Goal: Navigation & Orientation: Find specific page/section

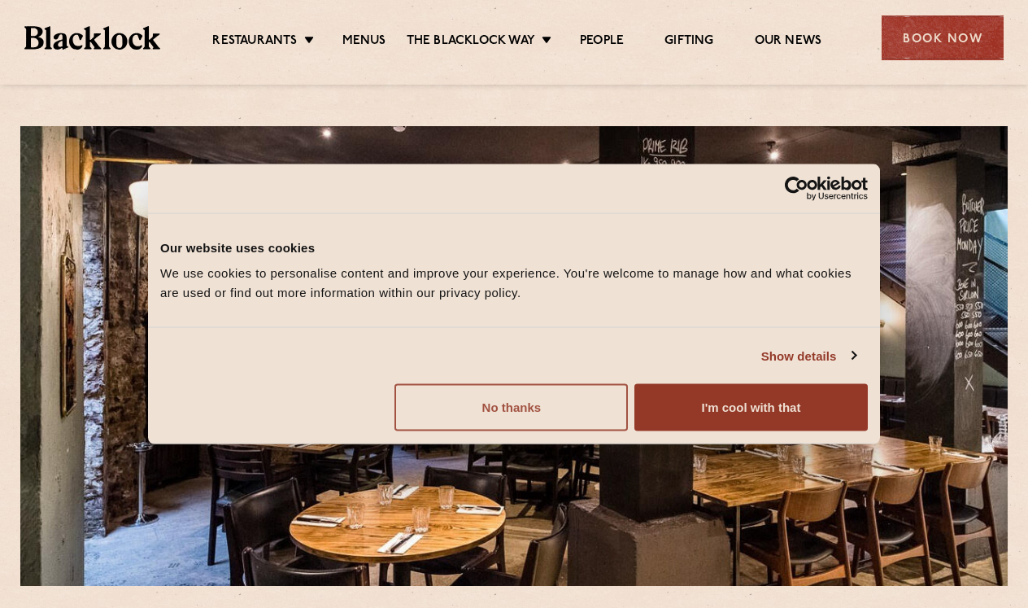
click at [528, 404] on button "No thanks" at bounding box center [512, 407] width 234 height 47
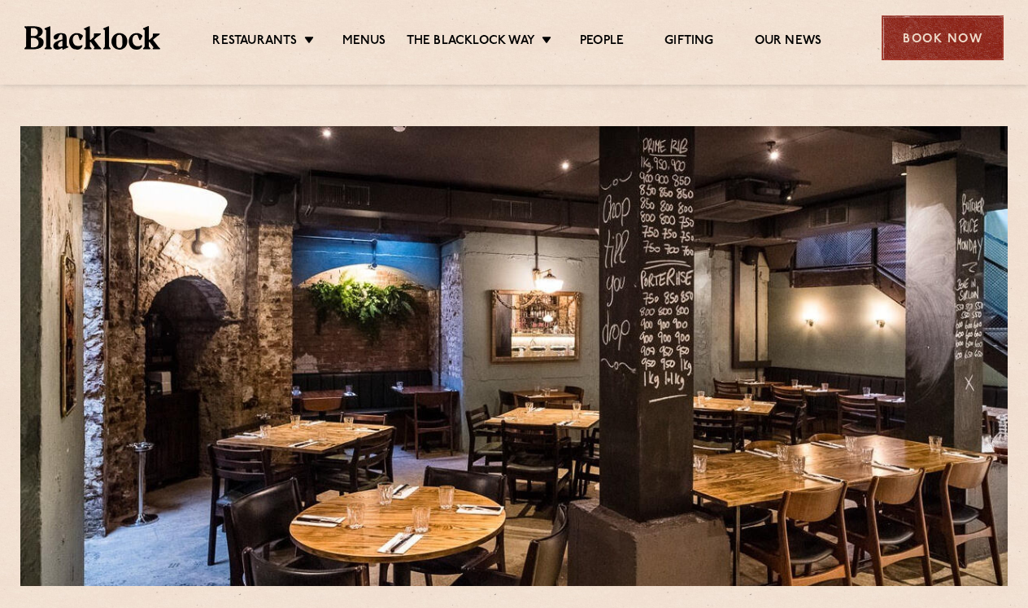
click at [933, 39] on div "Book Now" at bounding box center [943, 37] width 122 height 45
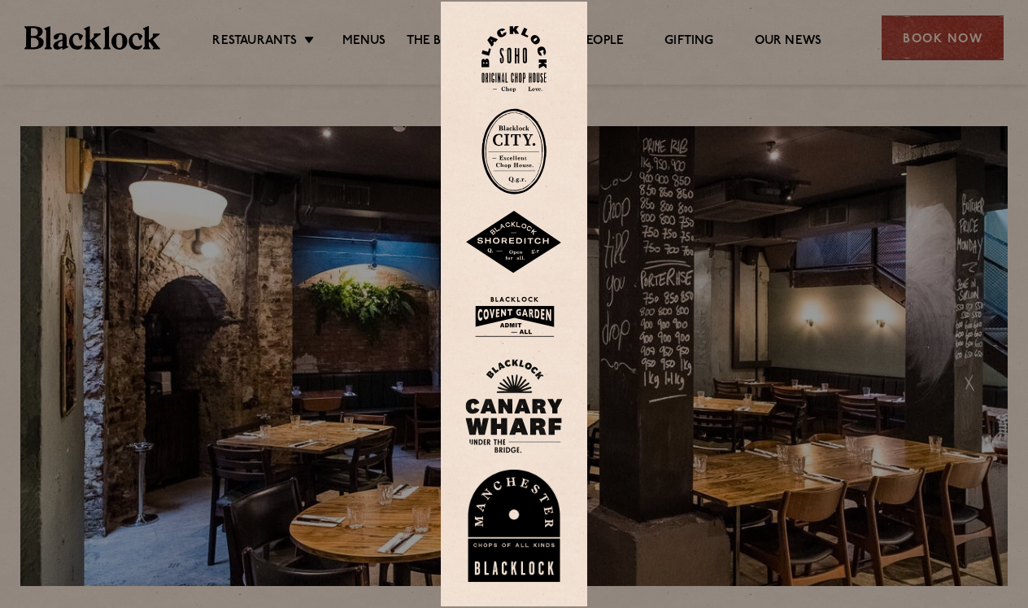
click at [518, 156] on img at bounding box center [514, 151] width 65 height 86
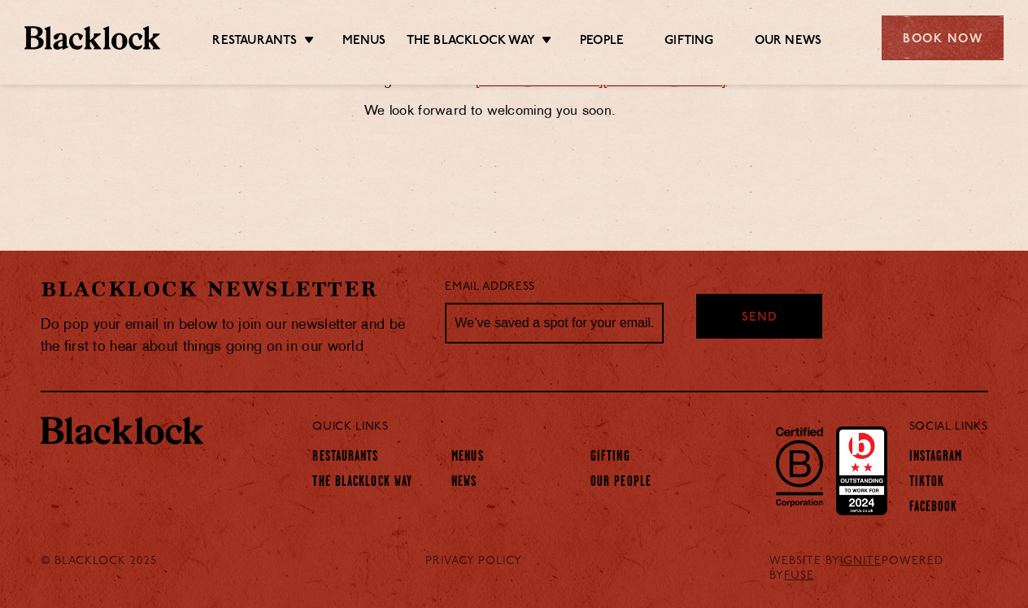
scroll to position [966, 0]
click at [340, 454] on link "Restaurants" at bounding box center [345, 458] width 66 height 18
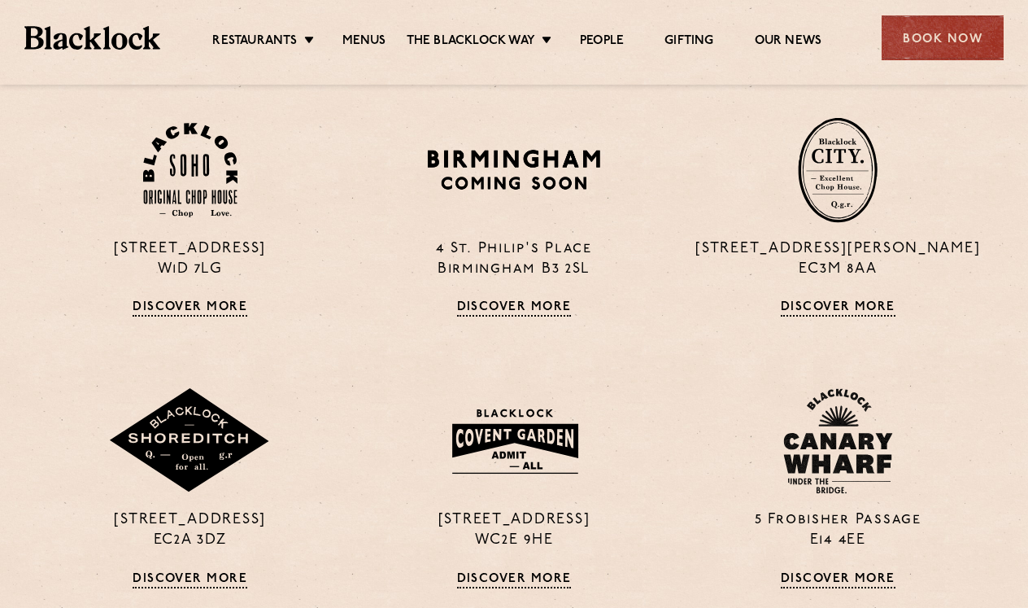
scroll to position [609, 0]
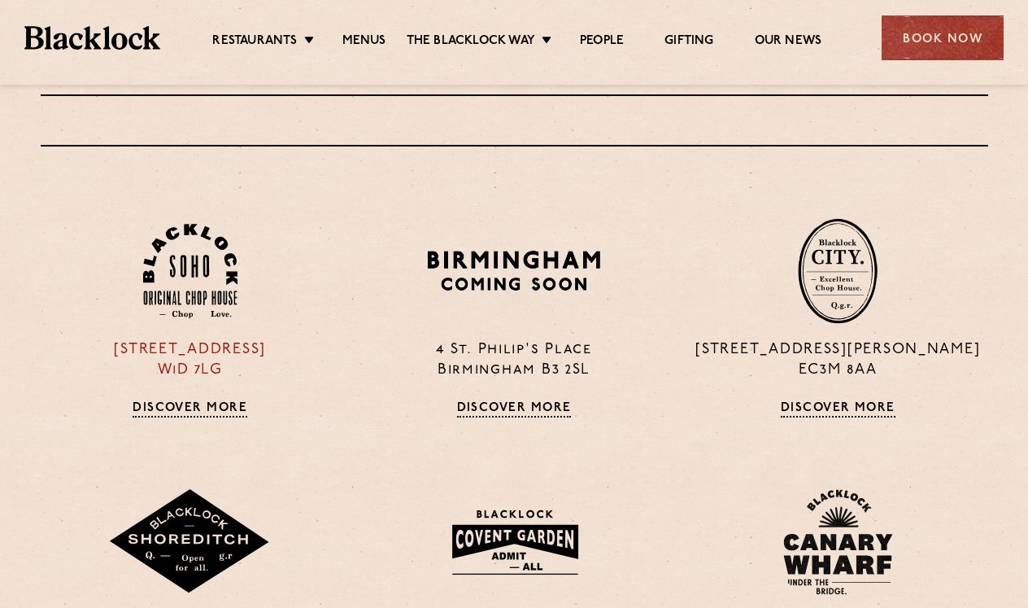
click at [189, 346] on p "24 Great Windmill Street W1D 7LG" at bounding box center [190, 360] width 299 height 41
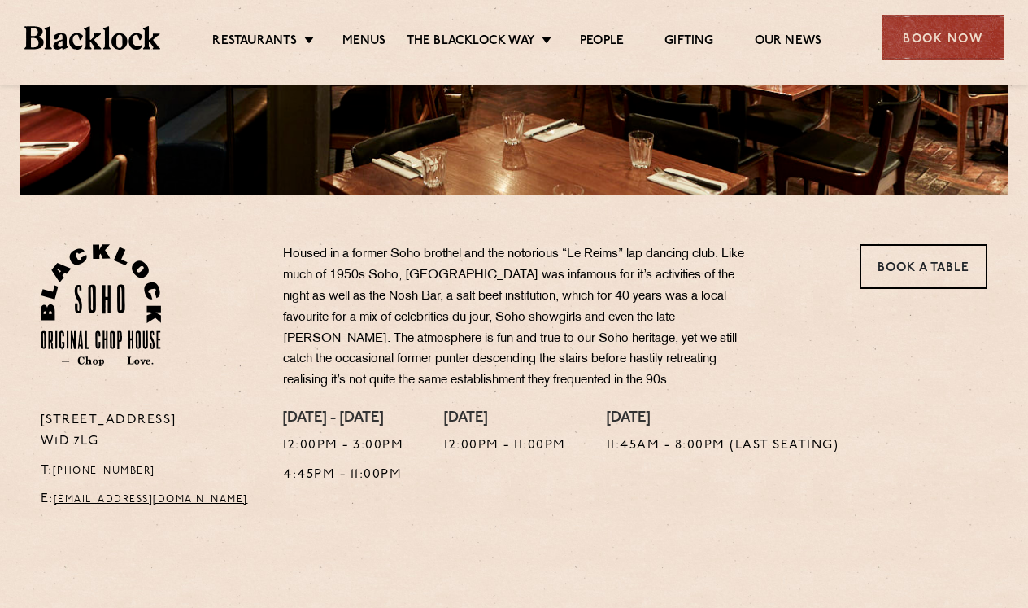
scroll to position [391, 0]
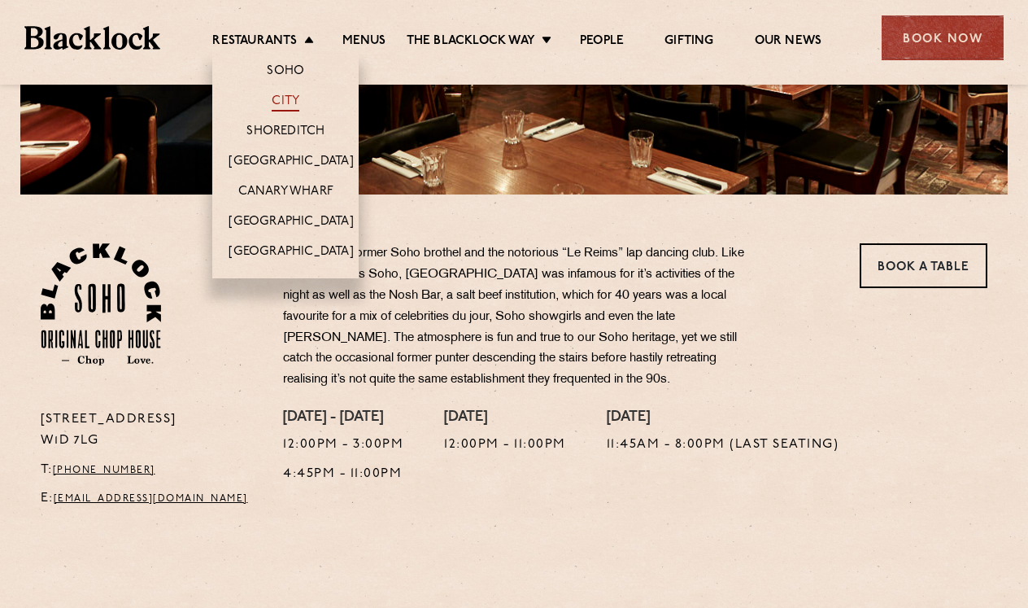
click at [280, 101] on link "City" at bounding box center [286, 103] width 28 height 18
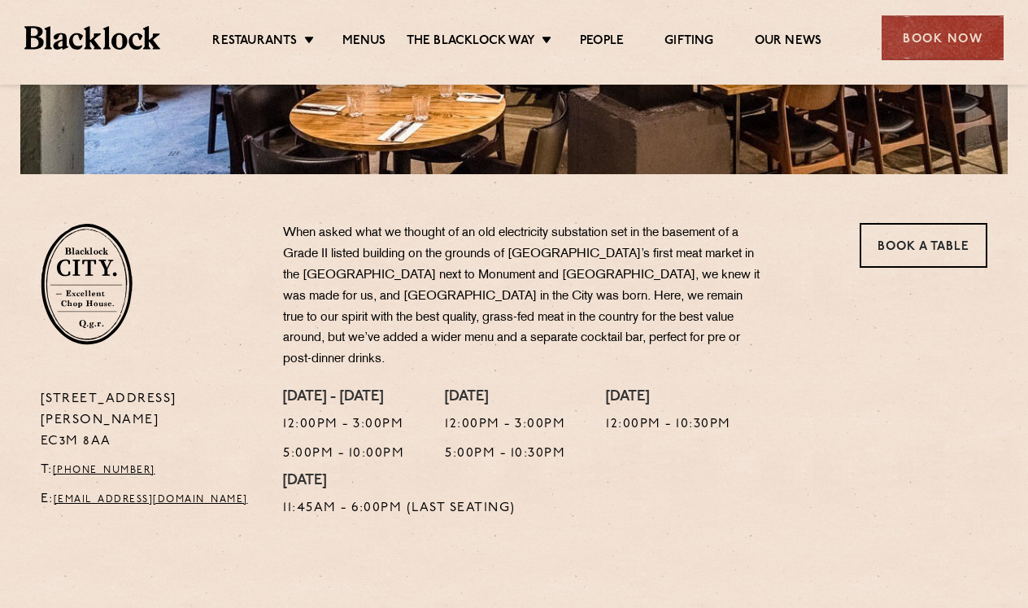
scroll to position [413, 0]
